Goal: Task Accomplishment & Management: Use online tool/utility

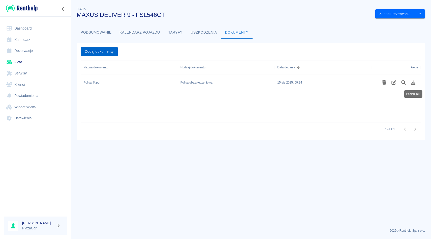
click at [113, 54] on button "Dodaj dokumenty" at bounding box center [99, 51] width 37 height 9
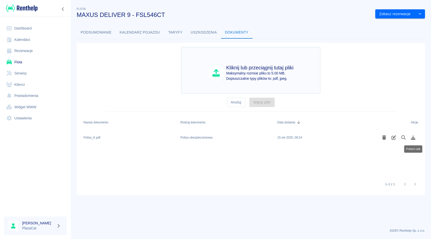
click at [251, 72] on p "Maksymalny rozmiar pliku to 5.00 MB." at bounding box center [260, 73] width 67 height 5
type input "C:\fakepath\POLISA FSL546CT (2).pdf"
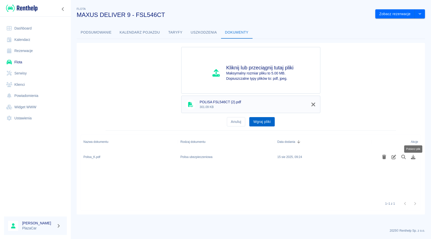
click at [258, 121] on button "Wgraj pliki" at bounding box center [262, 121] width 25 height 9
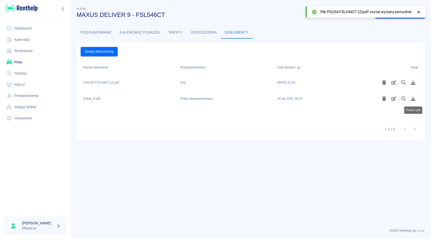
click at [185, 87] on div "Inny" at bounding box center [226, 83] width 97 height 16
click at [405, 81] on icon "Podgląd pliku" at bounding box center [404, 82] width 5 height 5
click at [178, 84] on div "POLISA FSL546CT (2).pdf" at bounding box center [129, 83] width 97 height 16
click at [184, 85] on div "Inny" at bounding box center [226, 83] width 97 height 16
click at [183, 83] on div "Inny" at bounding box center [184, 82] width 6 height 5
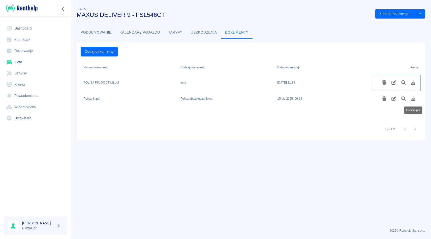
click at [392, 83] on icon "Edytuj rodzaj dokumentu" at bounding box center [394, 82] width 6 height 5
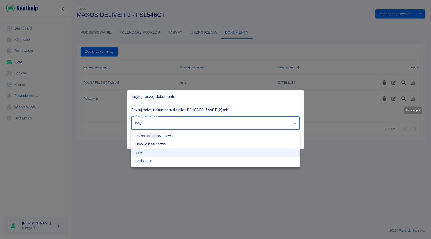
click at [222, 122] on body "Używamy plików Cookies, by zapewnić Ci najlepsze możliwe doświadczenie. Aby dow…" at bounding box center [215, 119] width 431 height 239
click at [208, 136] on li "Polisa ubezpieczeniowa" at bounding box center [215, 136] width 169 height 8
type input "insurance-policy"
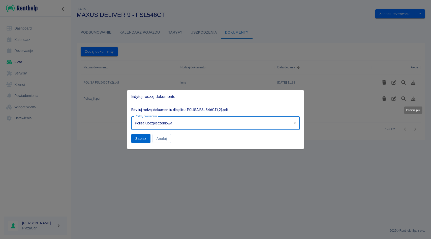
click at [141, 138] on button "Zapisz" at bounding box center [140, 138] width 19 height 9
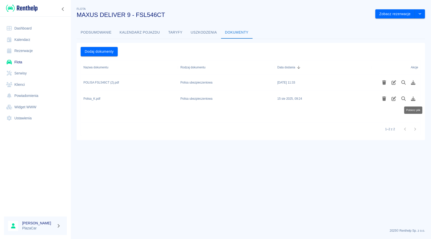
click at [54, 52] on link "Rezerwacje" at bounding box center [35, 50] width 63 height 11
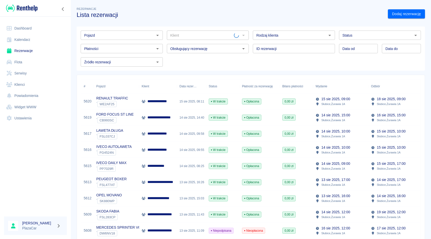
click at [127, 30] on div "Pojazd Pojazd" at bounding box center [120, 32] width 86 height 13
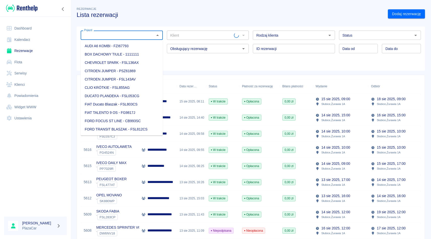
click at [124, 36] on input "Pojazd" at bounding box center [117, 35] width 71 height 6
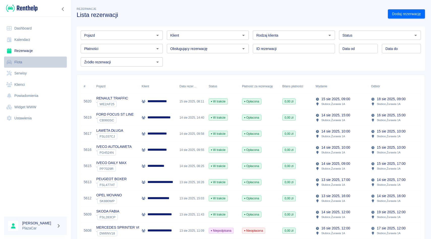
click at [40, 64] on link "Flota" at bounding box center [35, 62] width 63 height 11
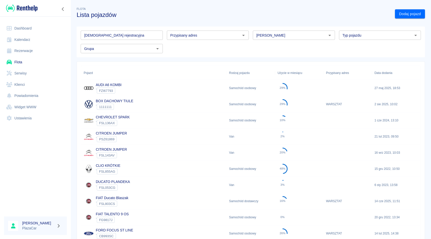
click at [268, 37] on input "[PERSON_NAME]" at bounding box center [290, 35] width 71 height 6
click at [263, 47] on li "Kia" at bounding box center [294, 46] width 82 height 8
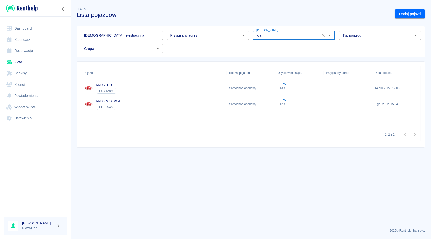
type input "Kia"
click at [143, 89] on div "KIA CEED ` FG7128M" at bounding box center [154, 88] width 146 height 16
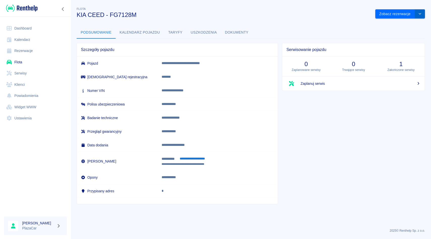
click at [419, 13] on icon "drop-down" at bounding box center [420, 14] width 3 height 2
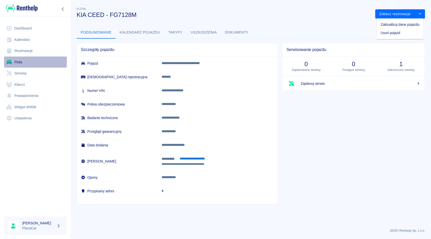
click at [16, 59] on link "Flota" at bounding box center [35, 62] width 63 height 11
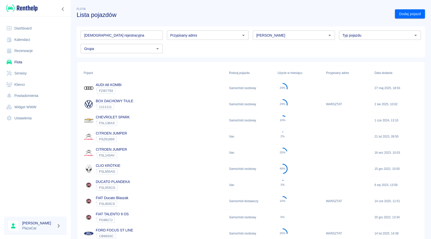
click at [265, 17] on h3 "Lista pojazdów" at bounding box center [234, 14] width 315 height 7
click at [251, 32] on div "[PERSON_NAME]" at bounding box center [292, 32] width 86 height 13
click at [251, 40] on div "Tablica rejestracyjna Tablica rejestracyjna Przypisany adres Przypisany adres M…" at bounding box center [249, 39] width 345 height 27
click at [164, 42] on div "Tablica rejestracyjna Tablica rejestracyjna Przypisany adres Przypisany adres M…" at bounding box center [249, 39] width 345 height 27
click at [165, 31] on div "Przypisany adres Przypisany adres" at bounding box center [206, 32] width 86 height 13
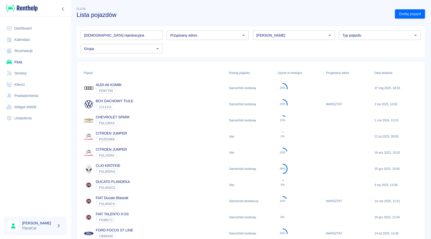
click at [165, 41] on div "Tablica rejestracyjna Tablica rejestracyjna Przypisany adres Przypisany adres M…" at bounding box center [249, 39] width 345 height 27
click at [19, 49] on link "Rezerwacje" at bounding box center [35, 50] width 63 height 11
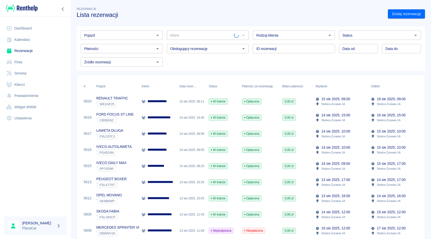
click at [131, 31] on div "Pojazd" at bounding box center [122, 35] width 82 height 9
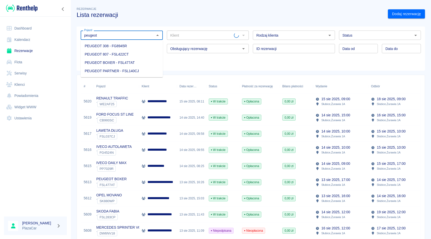
click at [99, 50] on li "PEUGEOT 308 - FG8945R" at bounding box center [122, 46] width 82 height 8
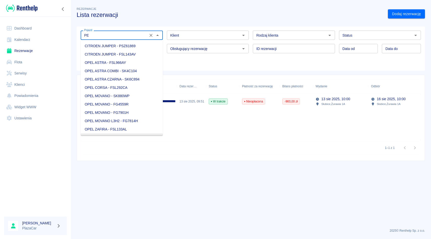
type input "P"
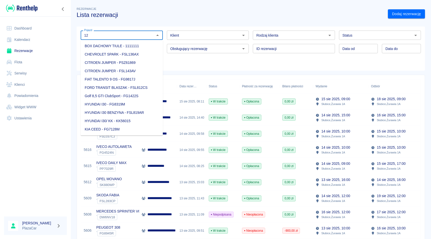
type input "1"
type input "3"
type input "2"
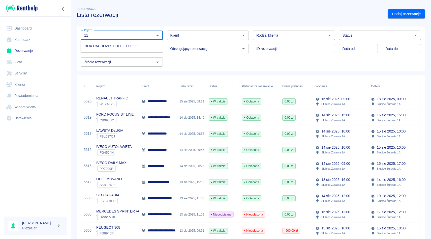
type input "1"
click at [187, 37] on input "Klient" at bounding box center [204, 35] width 71 height 6
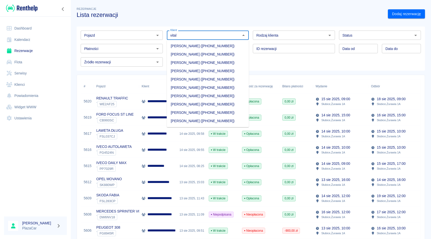
click at [189, 121] on li "[PERSON_NAME] ([PHONE_NUMBER])" at bounding box center [208, 121] width 82 height 8
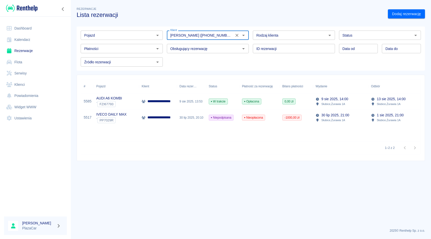
type input "[PERSON_NAME] ([PHONE_NUMBER])"
click at [181, 102] on div "9 sie 2025, 13:53" at bounding box center [191, 101] width 29 height 16
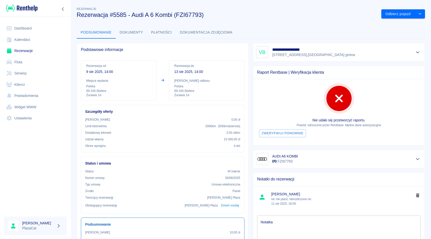
click at [421, 192] on li "[PERSON_NAME] nic nie placil, nierozliczone nic [DATE] 18:00" at bounding box center [339, 198] width 172 height 21
click at [419, 192] on button "delete note" at bounding box center [418, 195] width 8 height 7
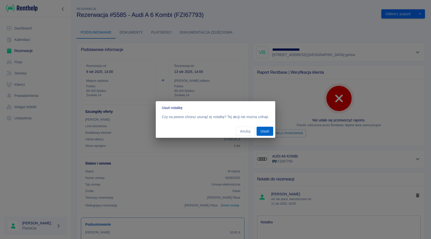
click at [268, 130] on button "Usuń" at bounding box center [265, 131] width 17 height 9
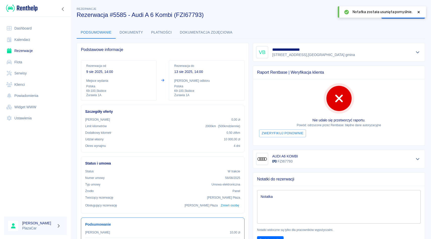
click at [288, 225] on div "Notatki widoczne są tylko dla pracowników wypożyczalni." at bounding box center [337, 228] width 168 height 9
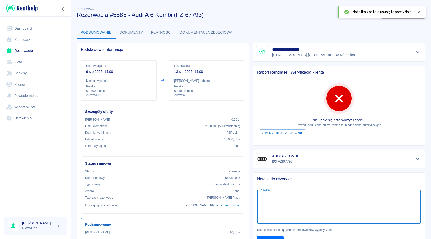
click at [291, 212] on textarea "Notatka" at bounding box center [339, 206] width 157 height 25
click at [286, 199] on textarea "do 14 rozliczoone" at bounding box center [339, 206] width 157 height 25
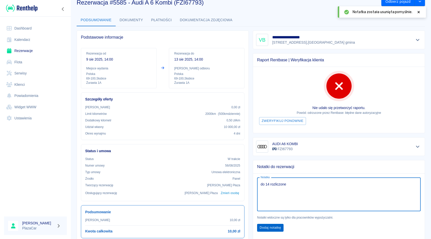
type textarea "do 14 rozliczone"
click at [274, 225] on button "Dodaj notatkę" at bounding box center [270, 228] width 26 height 8
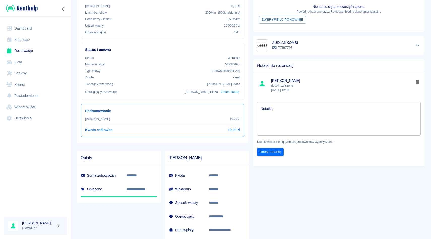
scroll to position [119, 0]
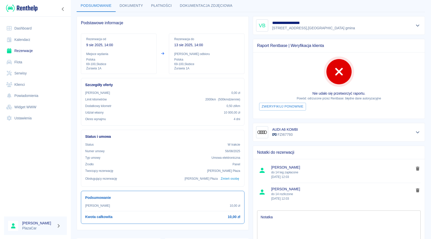
scroll to position [34, 0]
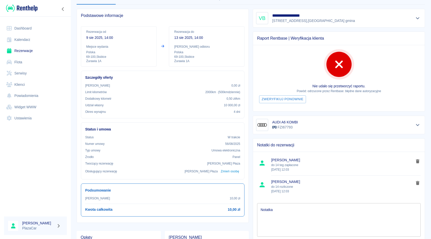
click at [419, 163] on button "delete note" at bounding box center [418, 161] width 8 height 7
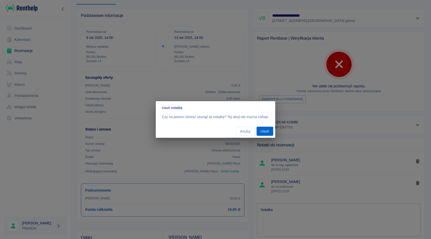
click at [265, 132] on button "Usuń" at bounding box center [265, 131] width 17 height 9
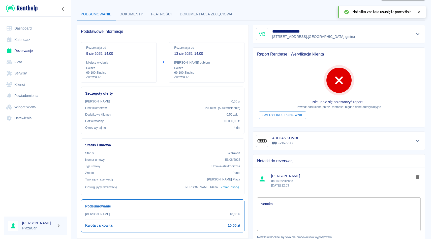
scroll to position [0, 0]
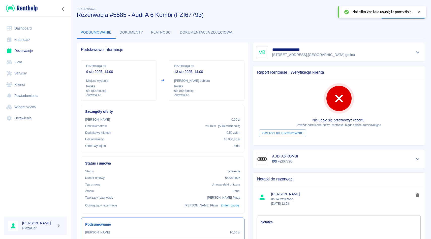
click at [420, 13] on icon at bounding box center [419, 12] width 5 height 4
click at [421, 12] on icon "drop-down" at bounding box center [420, 13] width 4 height 3
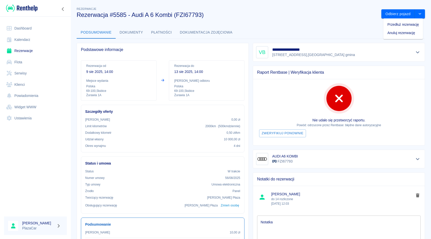
click at [403, 22] on li "Przedłuż rezerwację" at bounding box center [404, 24] width 40 height 8
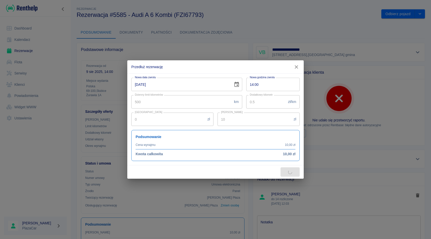
type input "1200"
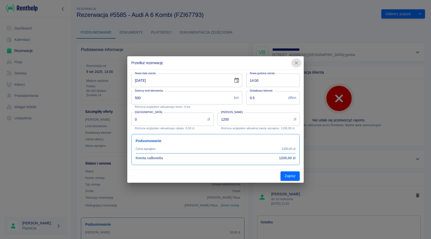
click at [297, 62] on icon "button" at bounding box center [296, 62] width 3 height 3
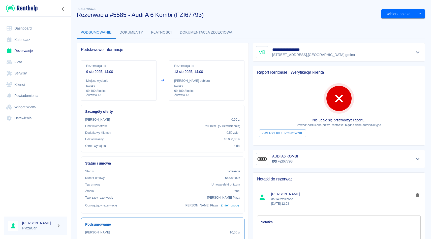
click at [420, 52] on icon "Pokaż szczegóły" at bounding box center [418, 52] width 6 height 5
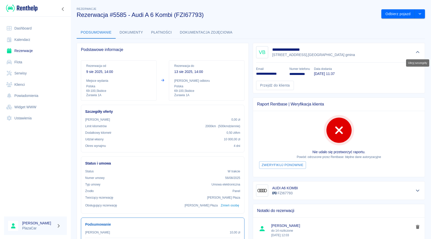
click at [420, 52] on icon "Ukryj szczegóły" at bounding box center [418, 52] width 6 height 5
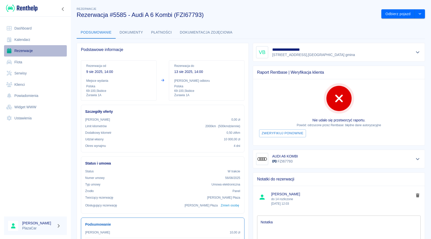
click at [27, 46] on link "Rezerwacje" at bounding box center [35, 50] width 63 height 11
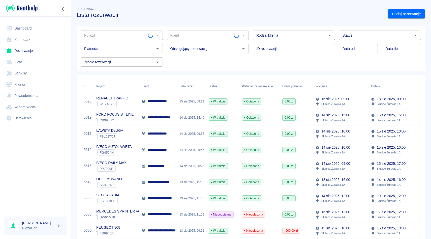
click at [100, 38] on input "Pojazd" at bounding box center [115, 35] width 66 height 6
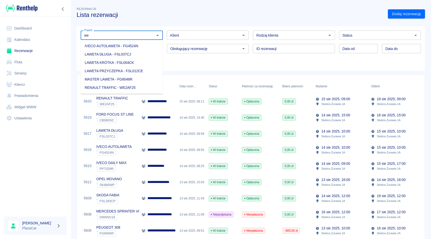
click at [120, 86] on li "RENAULT TRAFFIC - WE2AF25" at bounding box center [122, 88] width 82 height 8
type input "RENAULT TRAFFIC - WE2AF25"
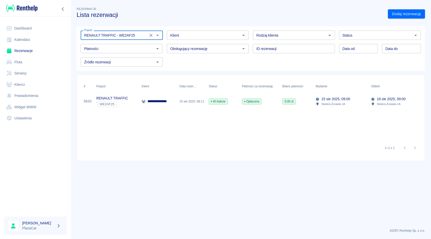
click at [150, 35] on icon "Wyczyść" at bounding box center [151, 35] width 3 height 3
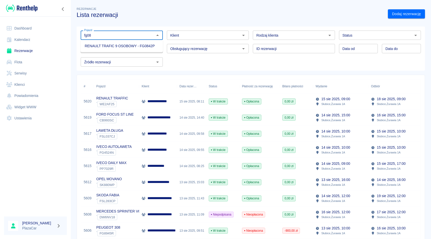
click at [127, 42] on li "RENAULT TRAFIC 9 OSOBOWY - FG0842P" at bounding box center [122, 46] width 82 height 8
type input "RENAULT TRAFIC 9 OSOBOWY - FG0842P"
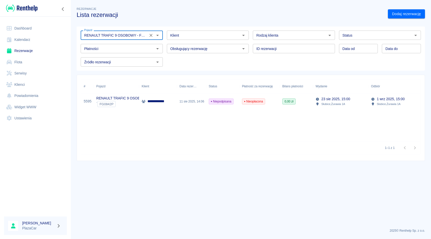
click at [151, 37] on icon "Wyczyść" at bounding box center [151, 35] width 5 height 5
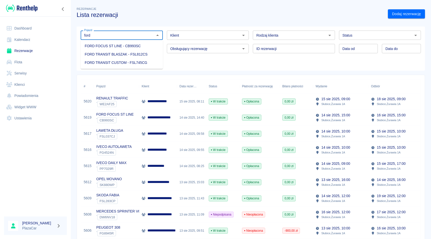
click at [127, 63] on li "FORD TRANSIT CUSTOM - FSL745CG" at bounding box center [122, 63] width 82 height 8
type input "FORD TRANSIT CUSTOM - FSL745CG"
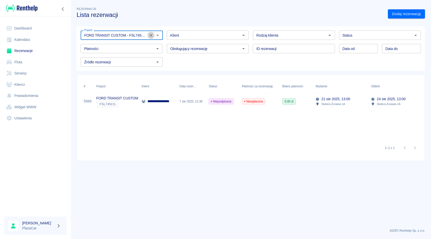
click at [150, 34] on icon "Wyczyść" at bounding box center [151, 35] width 5 height 5
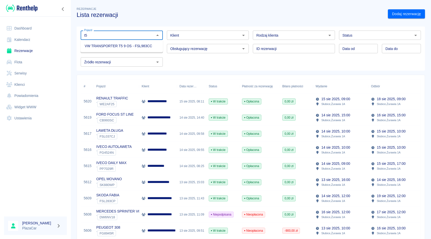
click at [147, 47] on li "VW TRANSPORTER T5 9 OS - FSL983CC" at bounding box center [122, 46] width 82 height 8
type input "VW TRANSPORTER T5 9 OS - FSL983CC"
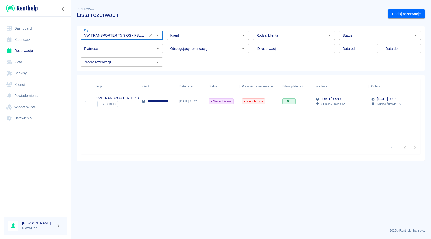
click at [151, 32] on button "Wyczyść" at bounding box center [151, 35] width 7 height 7
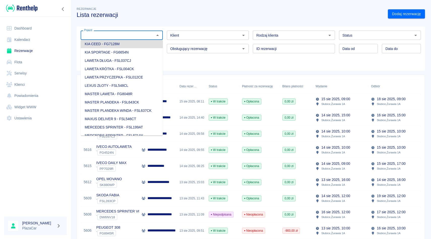
scroll to position [177, 0]
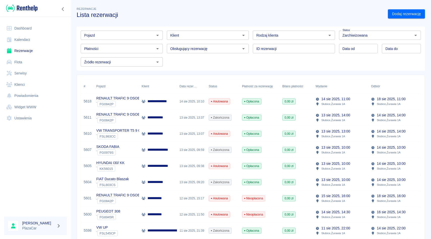
click at [145, 33] on input "Pojazd" at bounding box center [117, 35] width 71 height 6
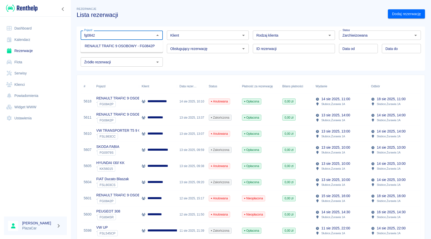
click at [139, 46] on li "RENAULT TRAFIC 9 OSOBOWY - FG0842P" at bounding box center [122, 46] width 82 height 8
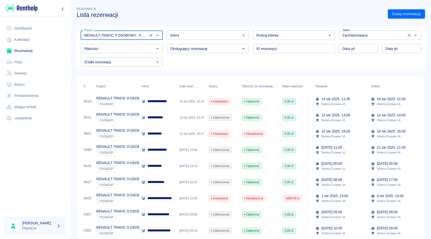
click at [410, 35] on icon "Wyczyść" at bounding box center [409, 35] width 5 height 5
type input "RENAULT TRAFIC 9 OSOBOWY - FG0842P"
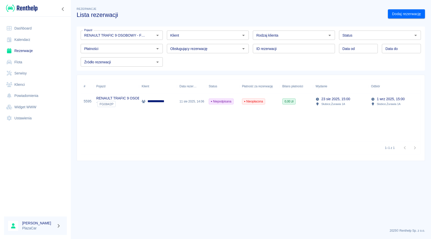
click at [410, 40] on div "Data od Data od Data do Data do" at bounding box center [378, 46] width 86 height 13
click at [417, 32] on icon "Otwórz" at bounding box center [416, 35] width 6 height 6
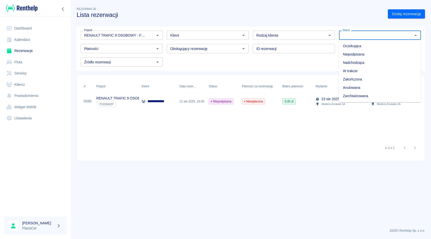
click at [348, 93] on li "Zarchiwizowana" at bounding box center [380, 96] width 82 height 8
type input "Zarchiwizowana"
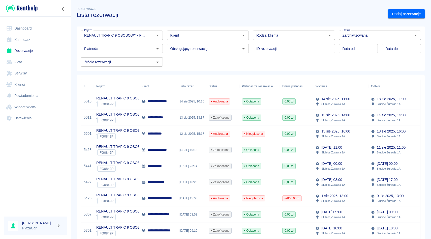
click at [190, 115] on div "13 sie 2025, 13:37" at bounding box center [191, 117] width 29 height 16
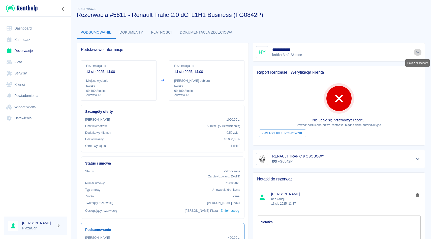
click at [420, 50] on icon "Pokaż szczegóły" at bounding box center [418, 52] width 6 height 5
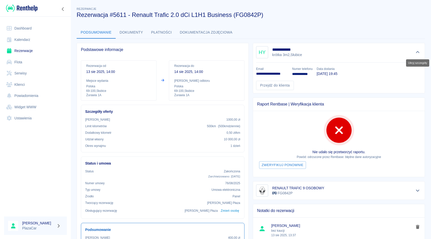
click at [419, 49] on button "Ukryj szczegóły" at bounding box center [418, 52] width 8 height 7
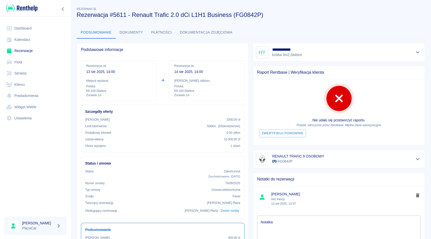
click at [35, 49] on link "Rezerwacje" at bounding box center [35, 50] width 63 height 11
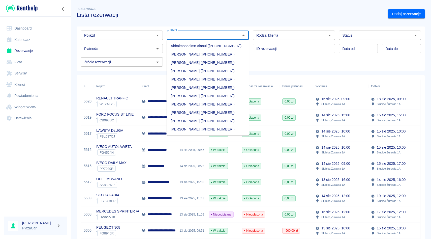
click at [183, 35] on input "Klient" at bounding box center [204, 35] width 71 height 6
click at [117, 35] on input "Pojazd" at bounding box center [117, 35] width 71 height 6
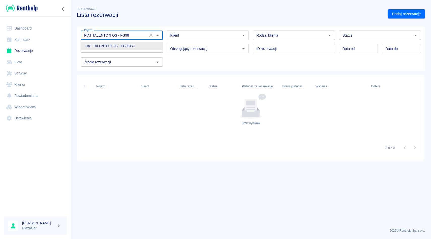
type input "FIAT TALENTO 9 OS - FG98w"
click at [151, 33] on icon "Wyczyść" at bounding box center [151, 35] width 5 height 5
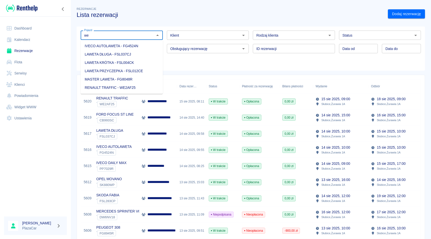
click at [130, 88] on li "RENAULT TRAFFIC - WE2AF25" at bounding box center [122, 88] width 82 height 8
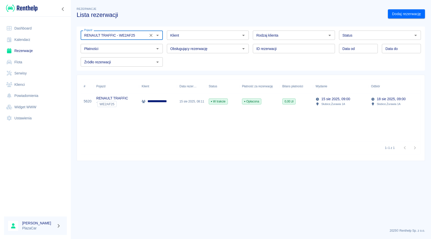
type input "RENAULT TRAFFIC - WE2AF25"
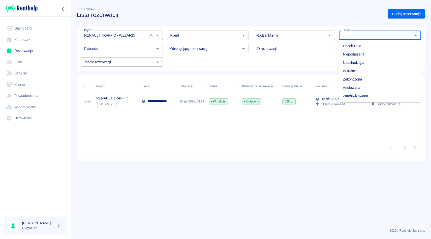
click at [371, 35] on input "Status" at bounding box center [376, 35] width 71 height 6
click at [354, 95] on li "Zarchiwizowana" at bounding box center [380, 96] width 82 height 8
type input "Zarchiwizowana"
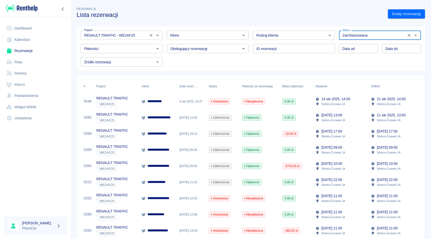
click at [152, 36] on icon "Wyczyść" at bounding box center [151, 35] width 5 height 5
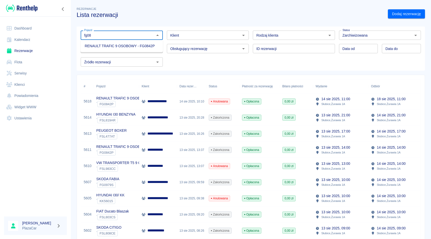
click at [140, 40] on ul "RENAULT TRAFIC 9 OSOBOWY - FG0842P" at bounding box center [122, 46] width 82 height 12
click at [140, 44] on li "RENAULT TRAFIC 9 OSOBOWY - FG0842P" at bounding box center [122, 46] width 82 height 8
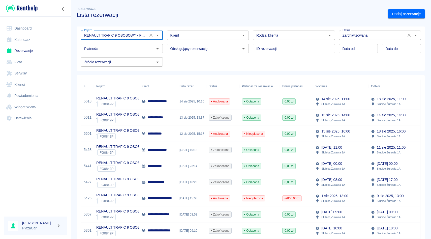
click at [406, 36] on div at bounding box center [412, 35] width 13 height 7
type input "RENAULT TRAFIC 9 OSOBOWY - FG0842P"
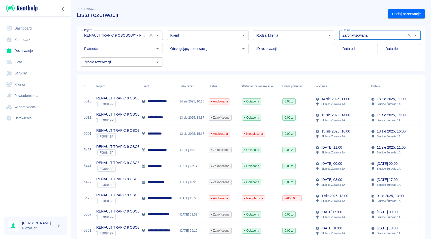
click at [408, 36] on icon "Wyczyść" at bounding box center [409, 35] width 3 height 3
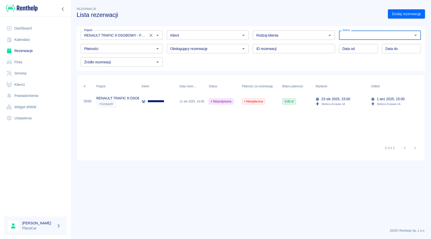
click at [397, 32] on input "Status" at bounding box center [376, 35] width 71 height 6
click at [357, 99] on li "Zarchiwizowana" at bounding box center [380, 96] width 82 height 8
type input "Zarchiwizowana"
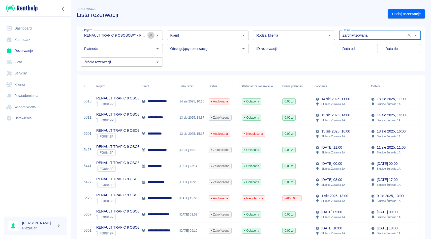
click at [148, 34] on button "Wyczyść" at bounding box center [151, 35] width 7 height 7
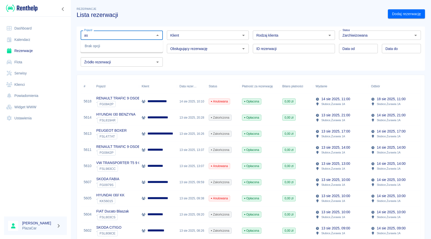
type input "a"
type input "p"
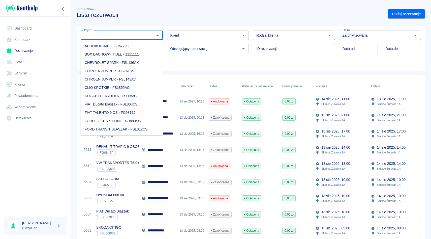
type input "f"
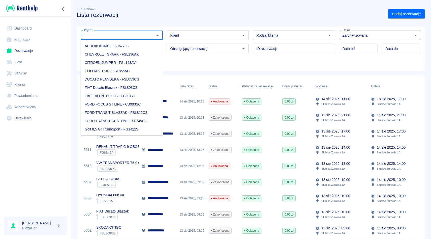
type input "f"
type input "o"
type input "f"
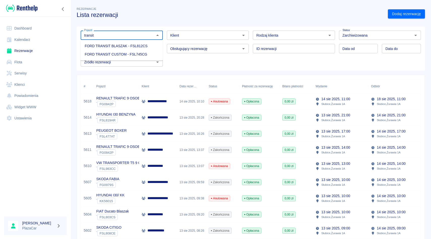
click at [144, 54] on li "FORD TRANSIT CUSTOM - FSL745CG" at bounding box center [122, 54] width 82 height 8
type input "FORD TRANSIT CUSTOM - FSL745CG"
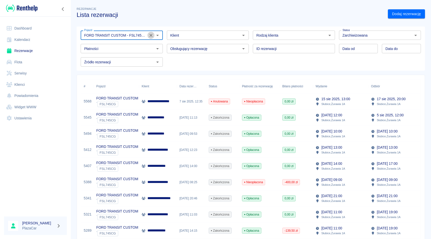
click at [152, 37] on icon "Wyczyść" at bounding box center [151, 35] width 5 height 5
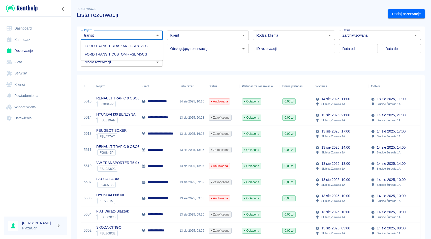
type input "transit"
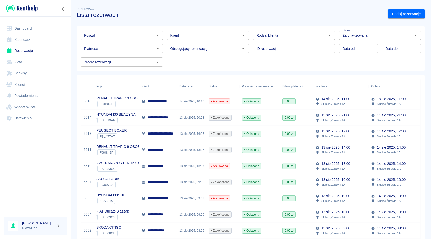
click at [181, 60] on div "Pojazd Pojazd Klient Klient Rodzaj klienta Rodzaj klienta Status Zarchiwizowana…" at bounding box center [249, 46] width 345 height 40
click at [252, 48] on div "ID rezerwacji ID rezerwacji" at bounding box center [292, 46] width 86 height 13
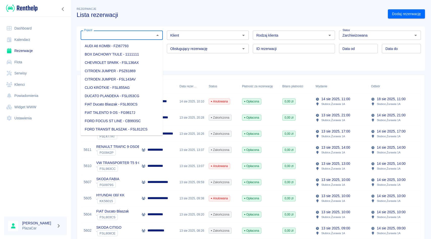
click at [107, 34] on input "Pojazd" at bounding box center [117, 35] width 71 height 6
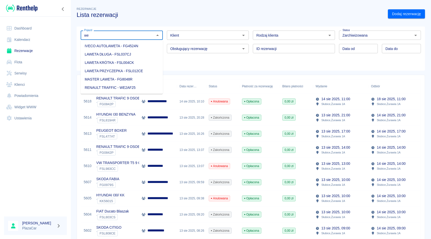
click at [105, 90] on li "RENAULT TRAFFIC - WE2AF25" at bounding box center [122, 88] width 82 height 8
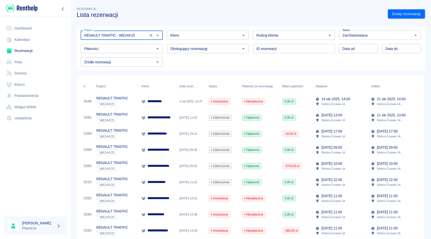
click at [409, 34] on icon "Wyczyść" at bounding box center [409, 35] width 5 height 5
type input "RENAULT TRAFFIC - WE2AF25"
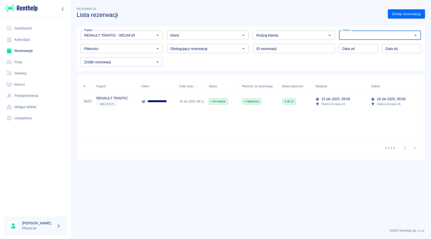
click at [151, 36] on icon "Wyczyść" at bounding box center [151, 35] width 5 height 5
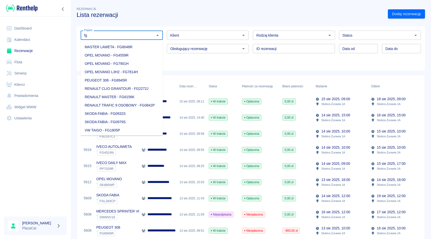
scroll to position [58, 0]
click at [134, 105] on li "RENAULT TRAFIC 9 OSOBOWY - FG0842P" at bounding box center [122, 105] width 82 height 8
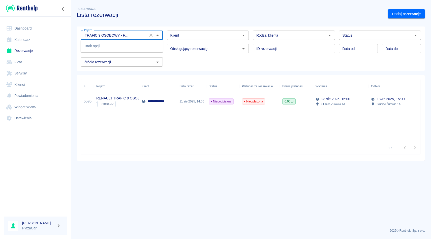
scroll to position [0, 20]
type input "RENAULT TRAFIC 9 OSOBOWY - FG0842P"
click at [130, 35] on input "RENAULT TRAFIC 9 OSOBOWY - FG0842P" at bounding box center [114, 35] width 64 height 6
click at [129, 34] on input "RENAULT TRAFIC 9 OSOBOWY - FG0842P" at bounding box center [114, 35] width 64 height 6
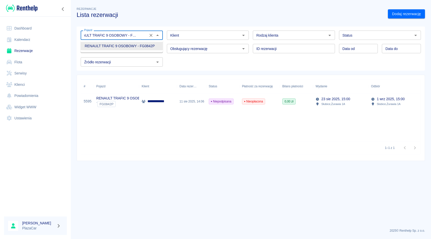
click at [144, 34] on input "RENAULT TRAFIC 9 OSOBOWY - FG0842P" at bounding box center [114, 35] width 64 height 6
click at [149, 34] on icon "Wyczyść" at bounding box center [151, 35] width 5 height 5
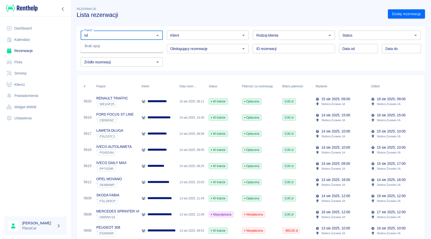
type input "s"
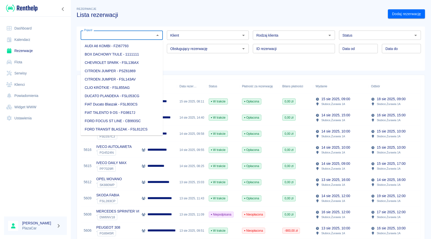
type input "s"
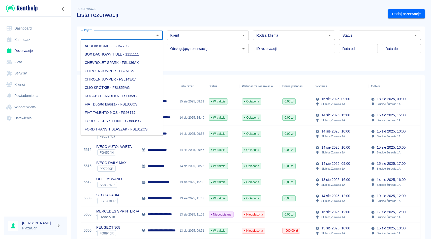
type input "s"
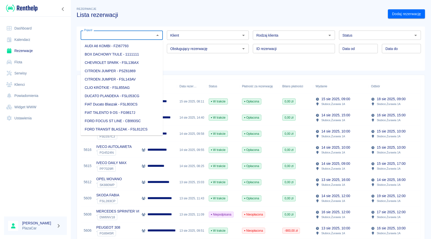
type input "s"
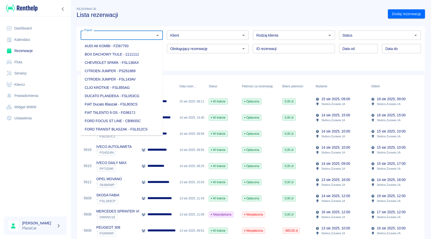
type input "s"
type input "d"
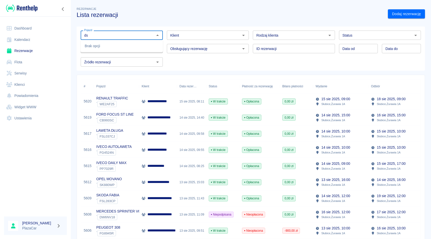
type input "d"
type input "s"
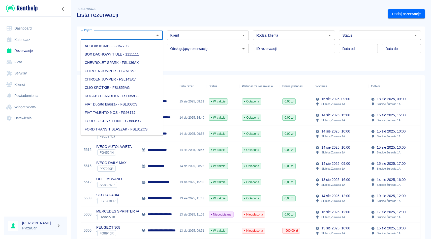
click at [242, 16] on h3 "Lista rezerwacji" at bounding box center [231, 14] width 308 height 7
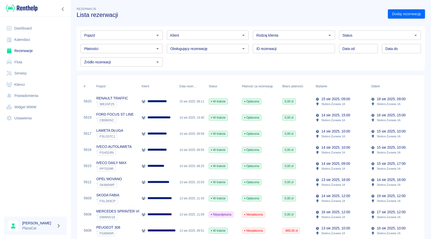
click at [251, 45] on div "ID rezerwacji ID rezerwacji" at bounding box center [292, 46] width 86 height 13
click at [253, 42] on div "ID rezerwacji ID rezerwacji" at bounding box center [292, 46] width 86 height 13
click at [251, 30] on div "Rodzaj klienta Rodzaj klienta" at bounding box center [292, 32] width 86 height 13
click at [251, 41] on div "ID rezerwacji ID rezerwacji" at bounding box center [292, 46] width 86 height 13
click at [251, 54] on div "Pojazd Pojazd Klient Klient Rodzaj klienta Rodzaj klienta Status Status Płatnoś…" at bounding box center [249, 46] width 345 height 40
